Goal: Task Accomplishment & Management: Manage account settings

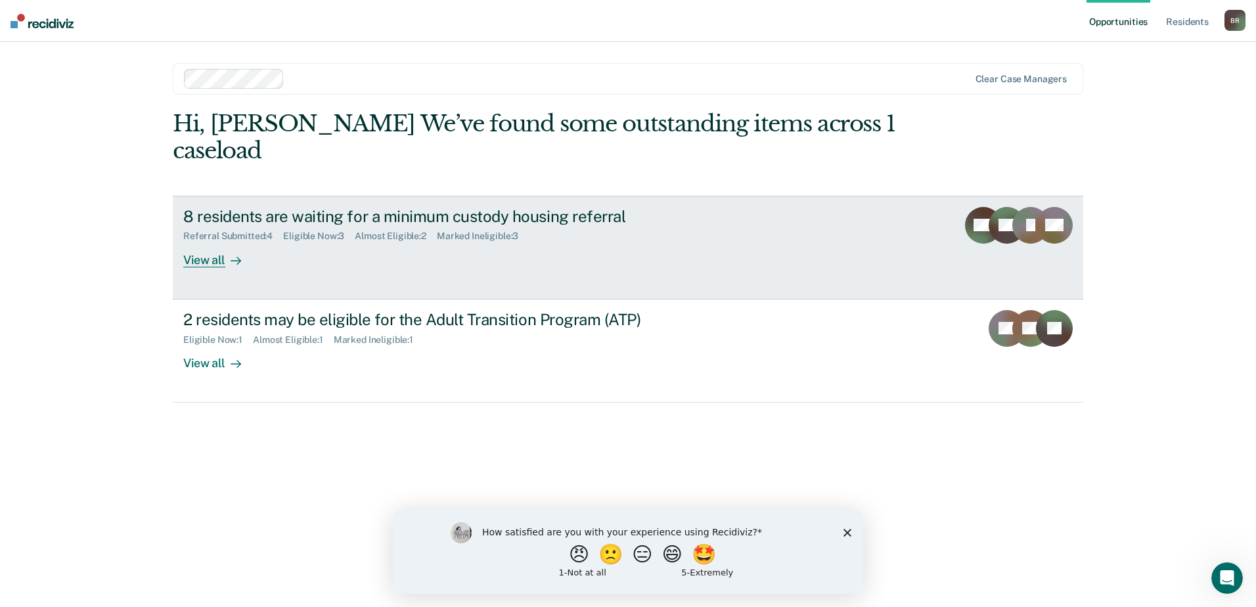
click at [252, 216] on div "8 residents are waiting for a minimum custody housing referral" at bounding box center [413, 216] width 461 height 19
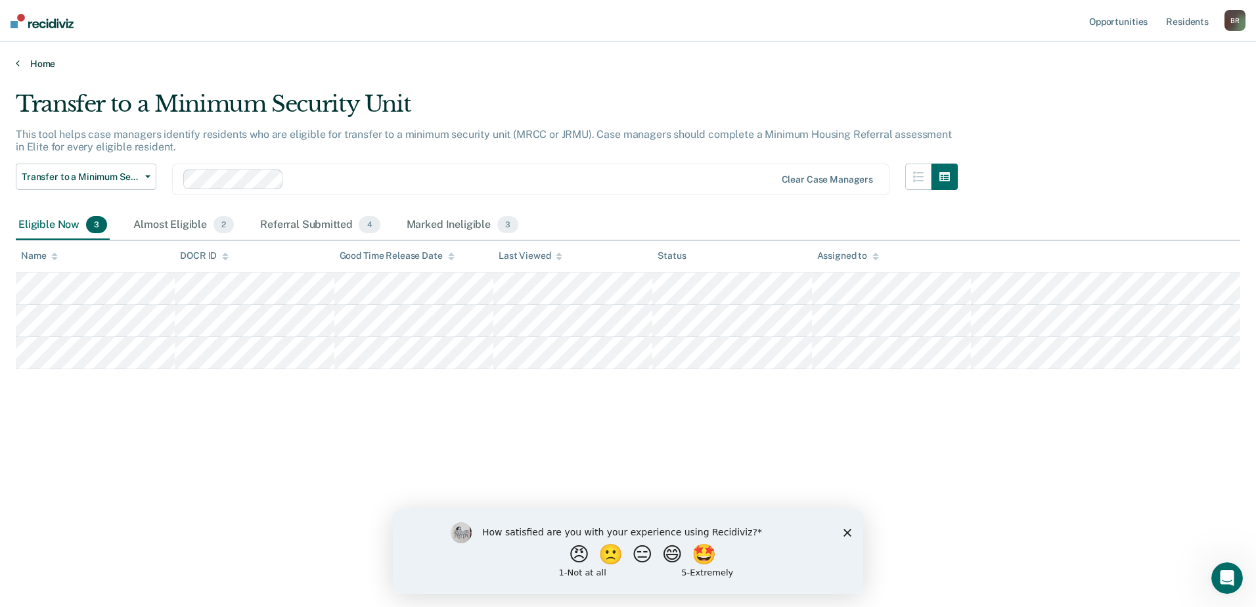
click at [30, 64] on link "Home" at bounding box center [628, 64] width 1225 height 12
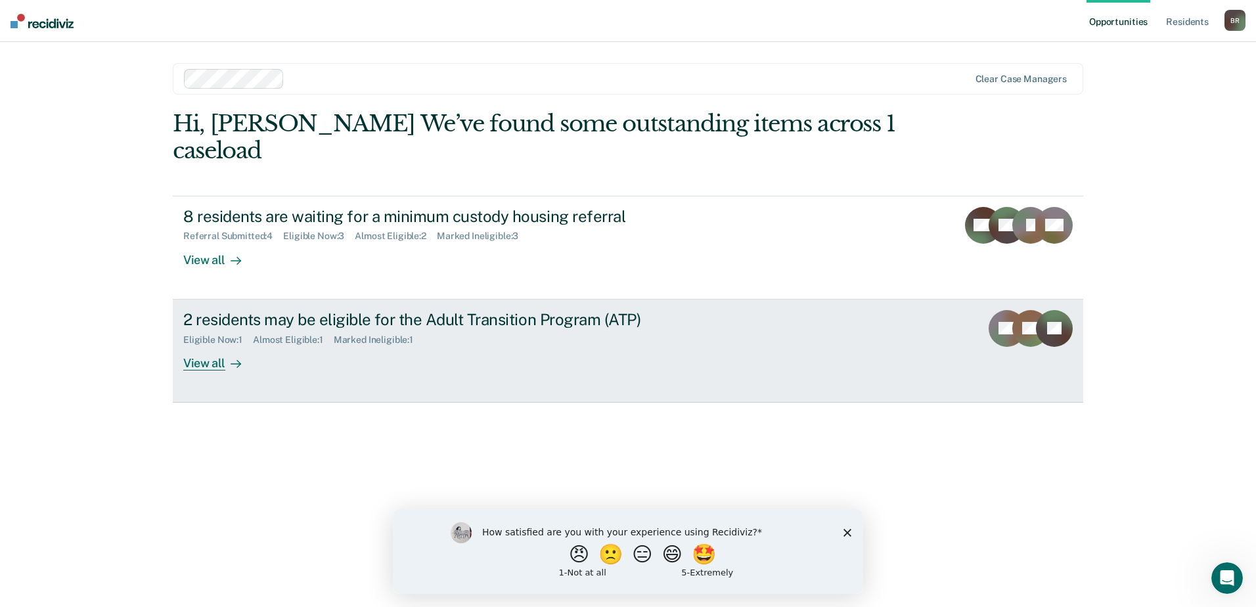
click at [265, 334] on div "Almost Eligible : 1" at bounding box center [293, 339] width 81 height 11
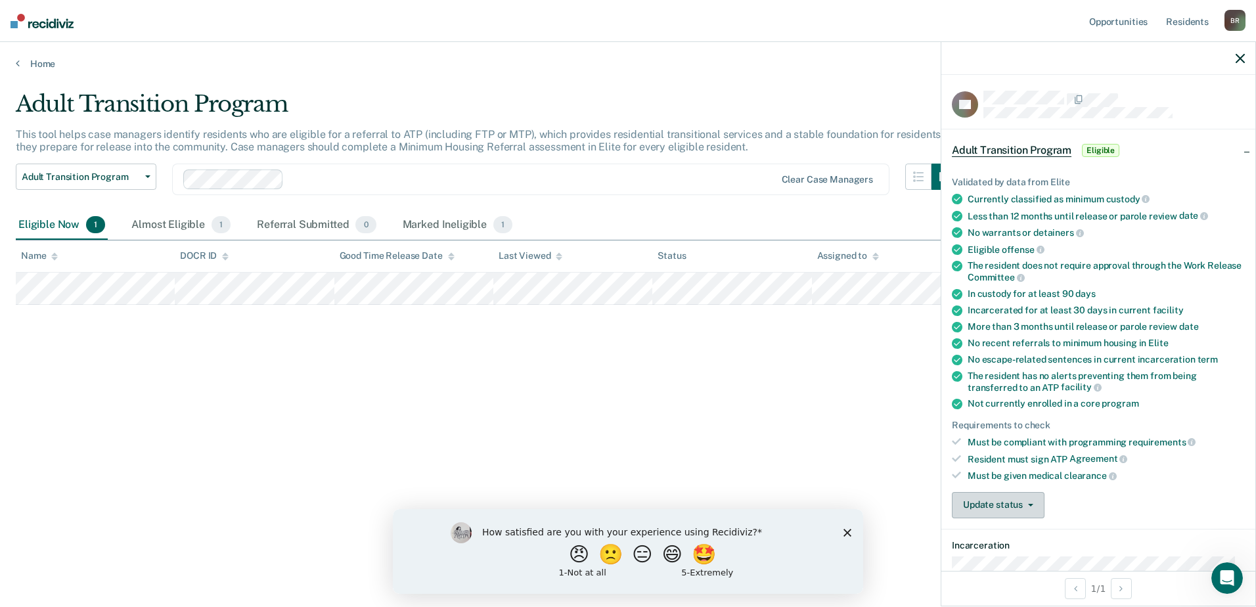
click at [1032, 504] on icon "button" at bounding box center [1030, 505] width 5 height 3
click at [1016, 534] on button "[PERSON_NAME] Submitted" at bounding box center [1023, 536] width 142 height 21
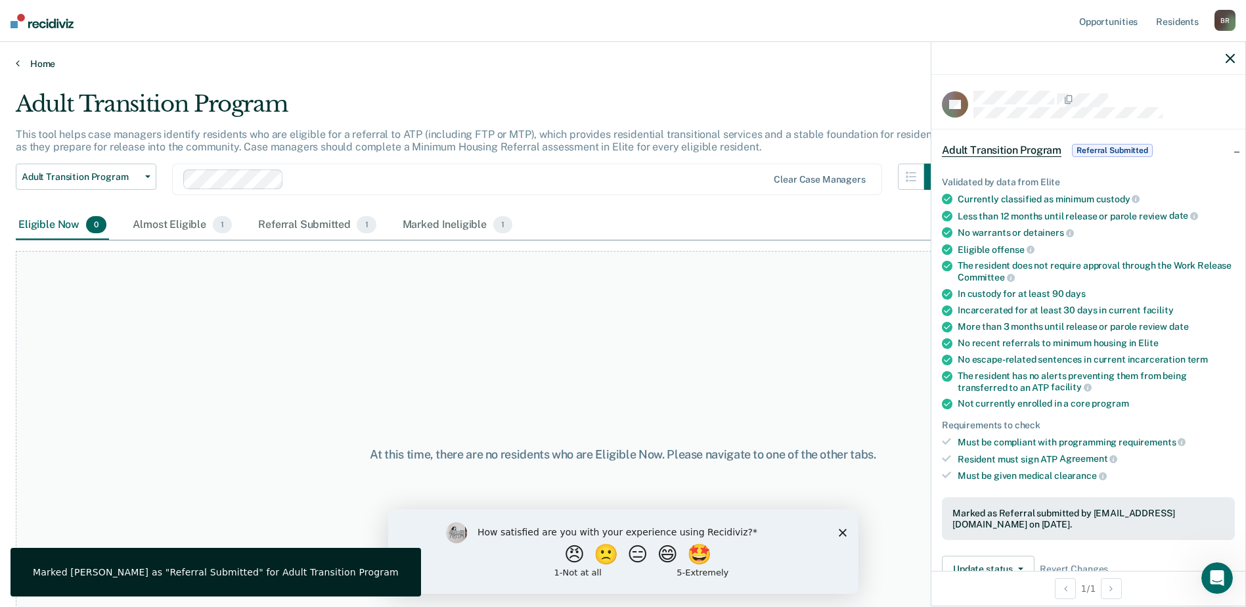
click at [33, 62] on link "Home" at bounding box center [623, 64] width 1215 height 12
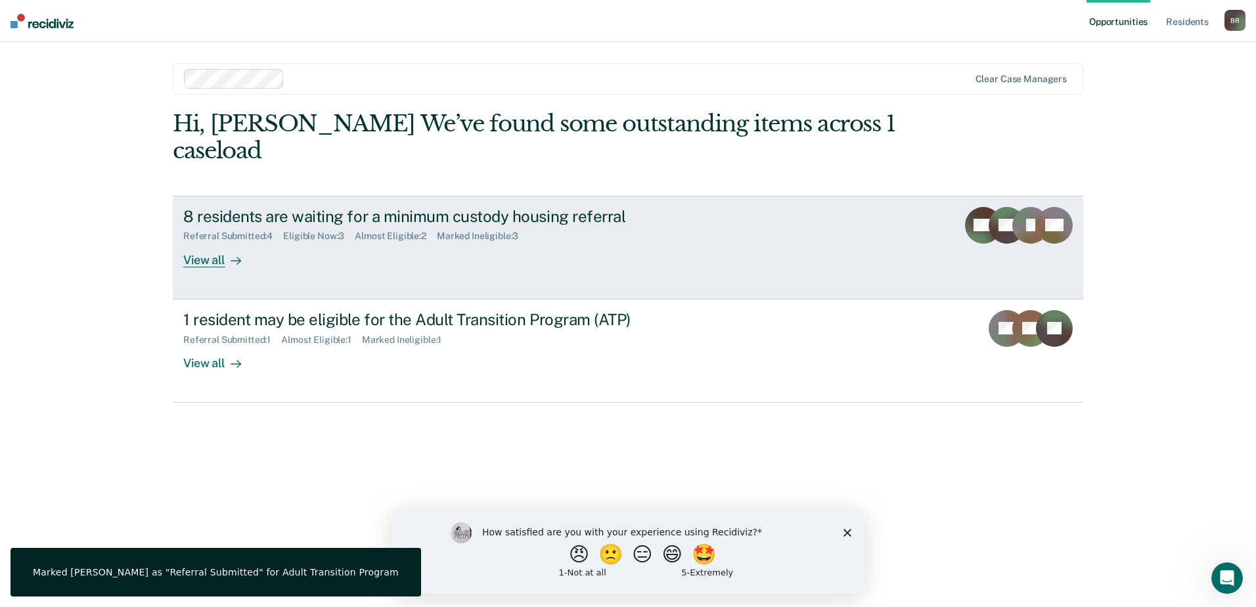
click at [355, 232] on div "Eligible Now : 3" at bounding box center [319, 236] width 72 height 11
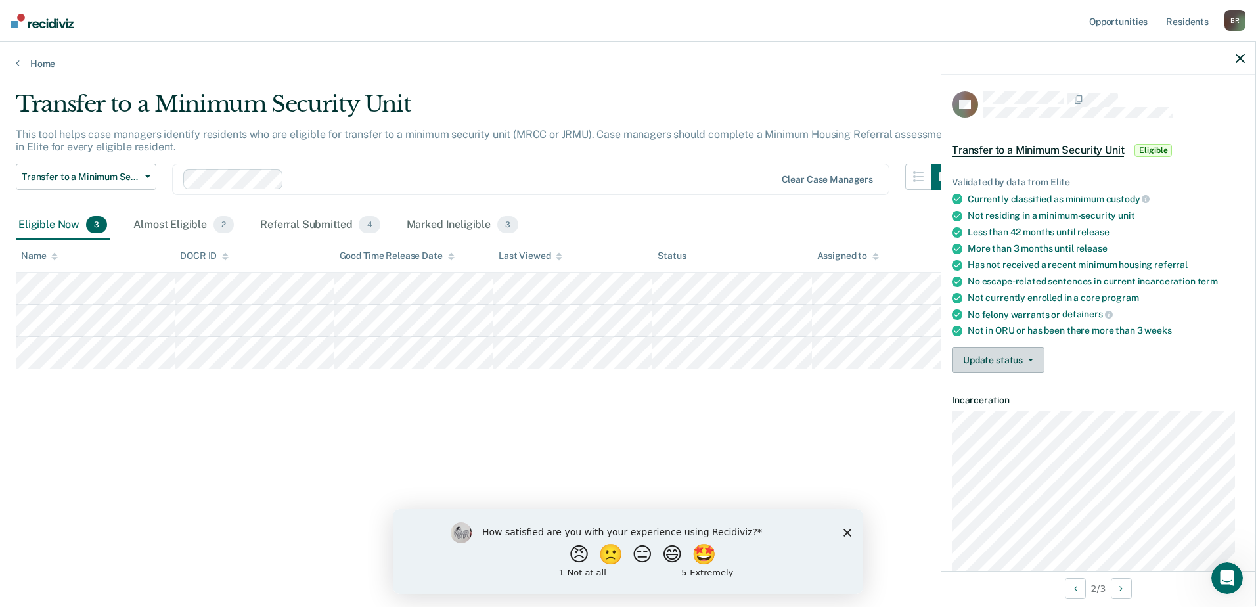
click at [989, 360] on button "Update status" at bounding box center [998, 360] width 93 height 26
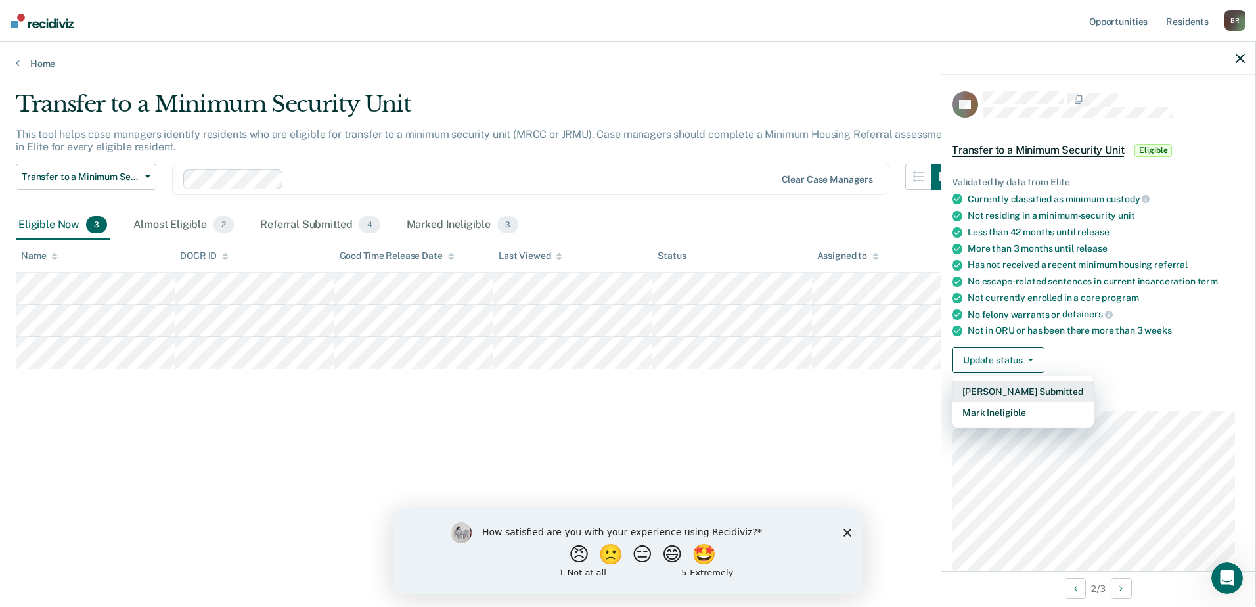
click at [993, 390] on button "[PERSON_NAME] Submitted" at bounding box center [1023, 391] width 142 height 21
